Goal: Check status

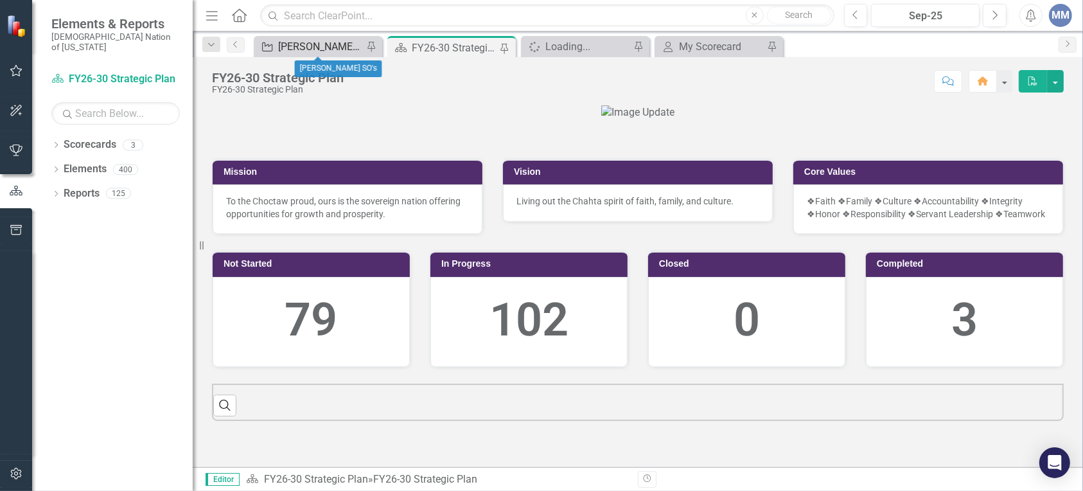
click at [285, 46] on div "[PERSON_NAME] SO's" at bounding box center [320, 47] width 85 height 16
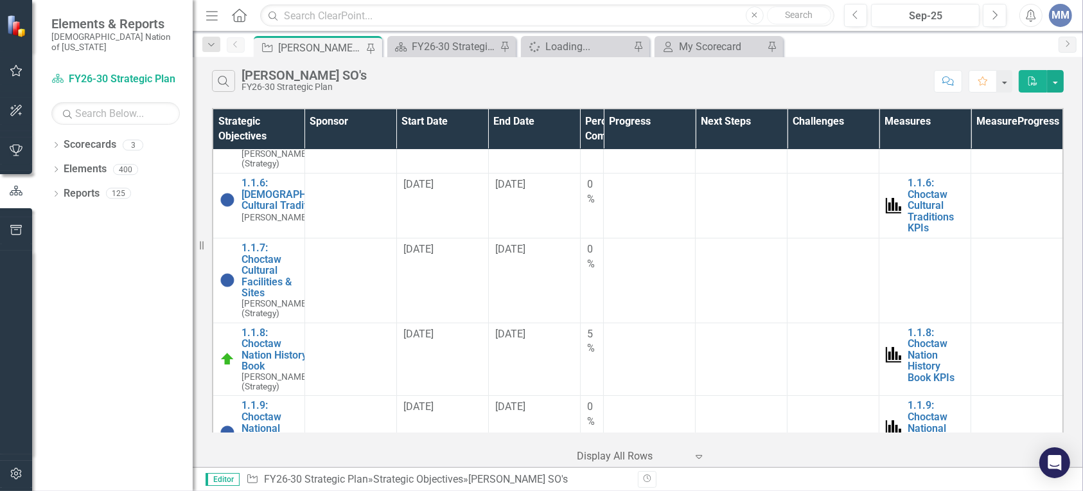
scroll to position [78, 0]
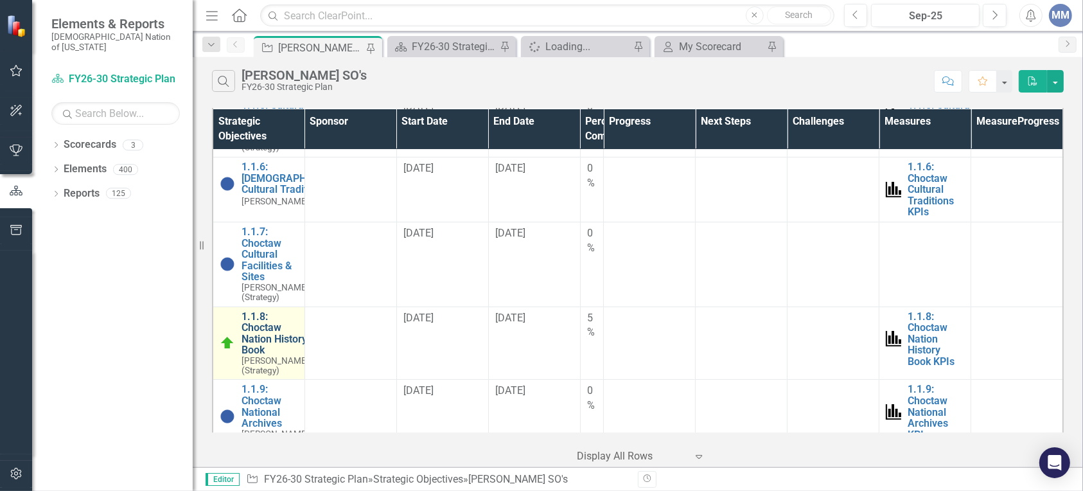
click at [269, 356] on link "1.1.8: Choctaw Nation History Book" at bounding box center [274, 333] width 67 height 45
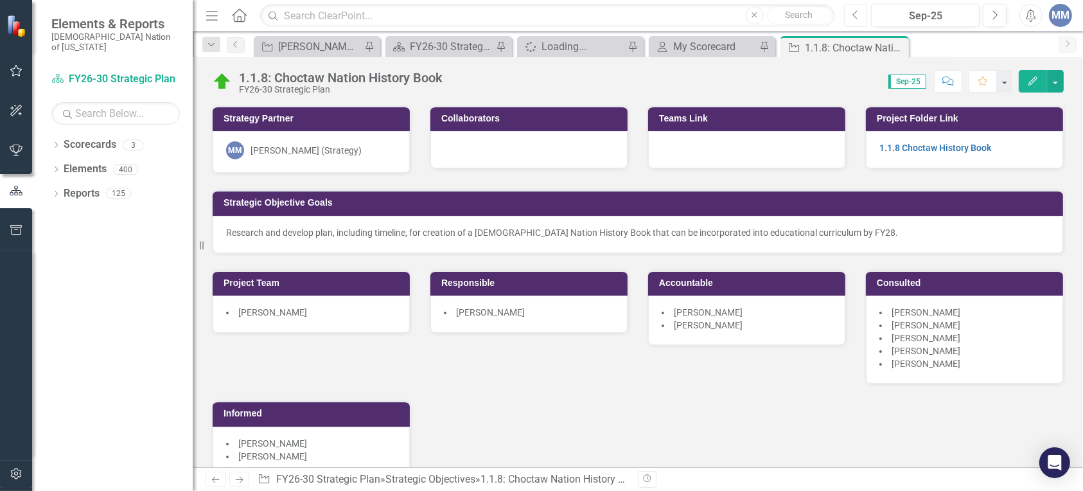
click at [862, 8] on button "Previous" at bounding box center [856, 15] width 24 height 23
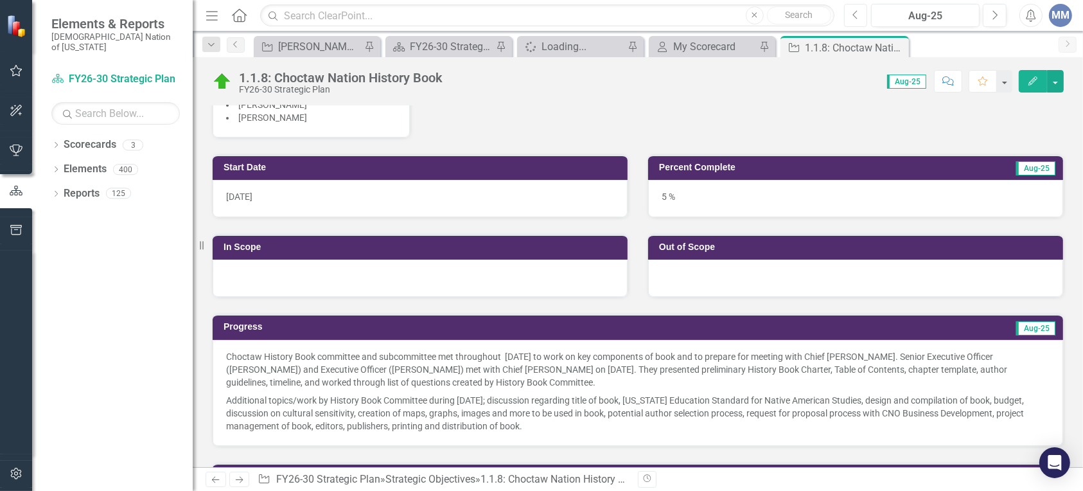
scroll to position [385, 0]
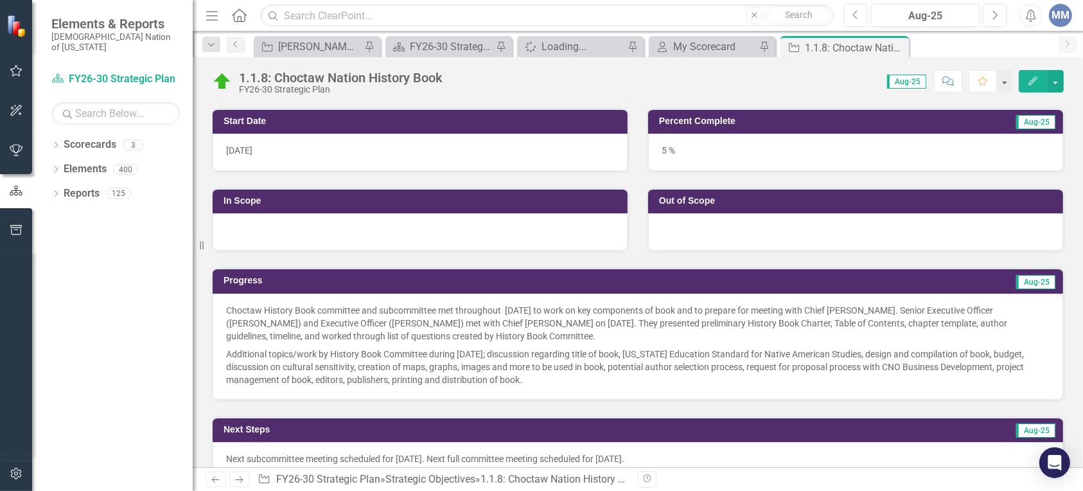
drag, startPoint x: 1082, startPoint y: 208, endPoint x: 1077, endPoint y: 214, distance: 7.7
click at [1077, 214] on div "Strategy Partner MM [PERSON_NAME] (Strategy) Collaborators Teams Link Project F…" at bounding box center [638, 286] width 890 height 362
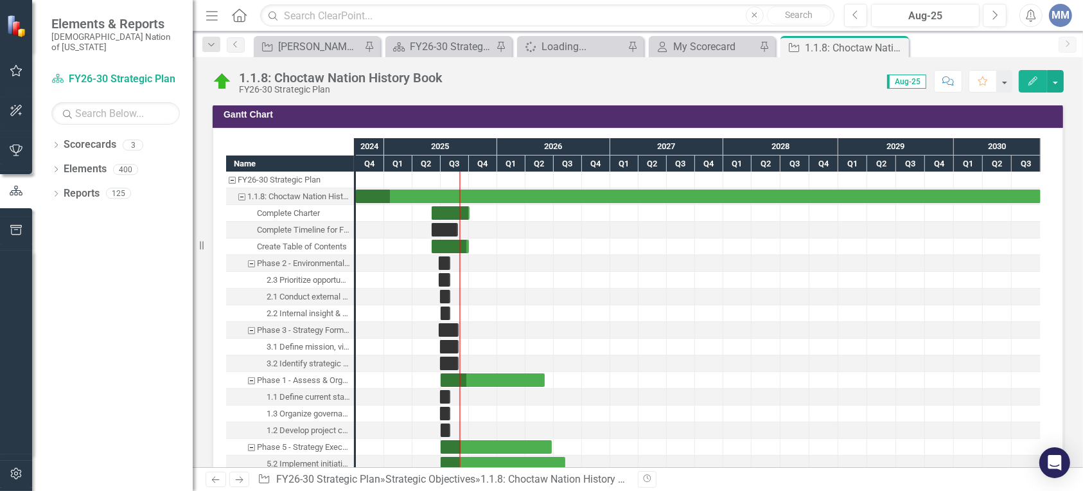
scroll to position [1119, 0]
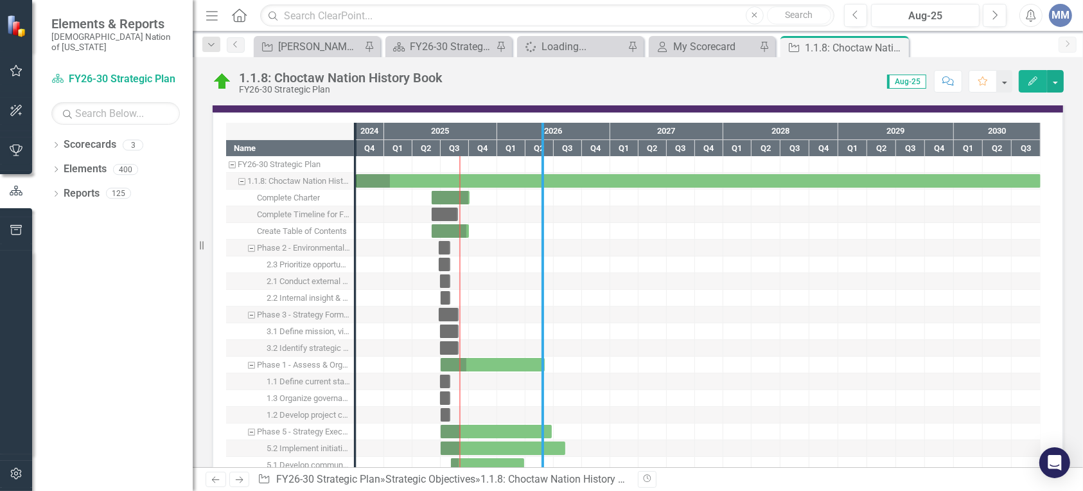
drag, startPoint x: 357, startPoint y: 276, endPoint x: 545, endPoint y: 288, distance: 188.0
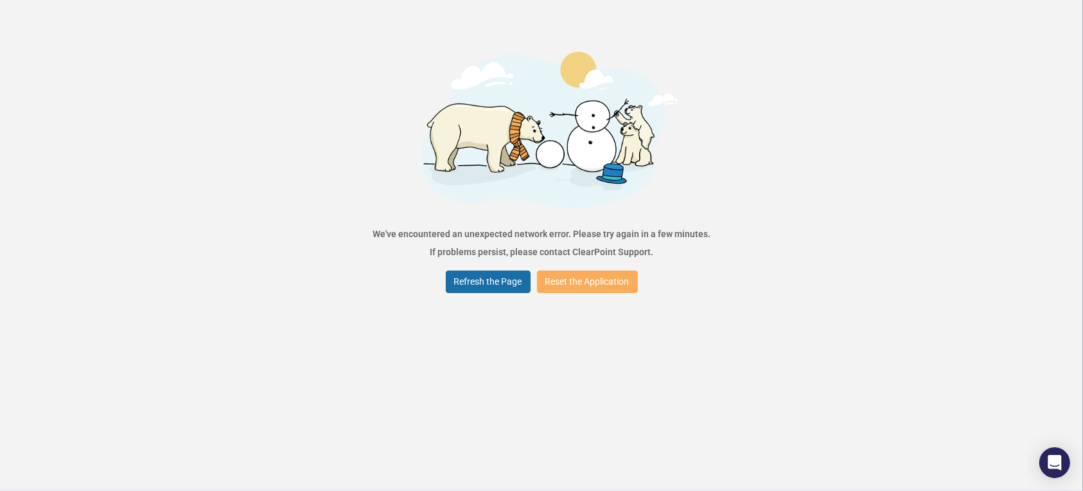
click at [471, 281] on button "Refresh the Page" at bounding box center [488, 281] width 85 height 22
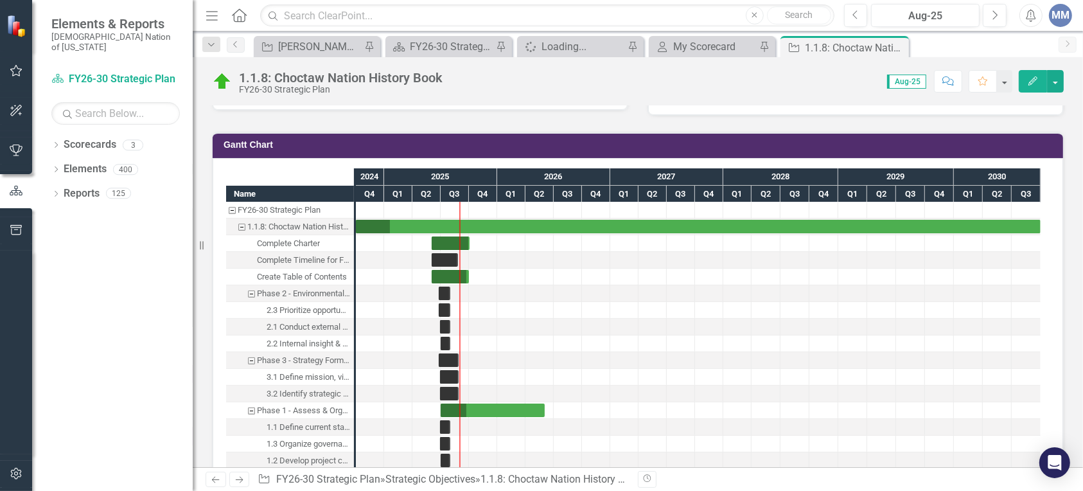
scroll to position [1076, 0]
